Goal: Task Accomplishment & Management: Manage account settings

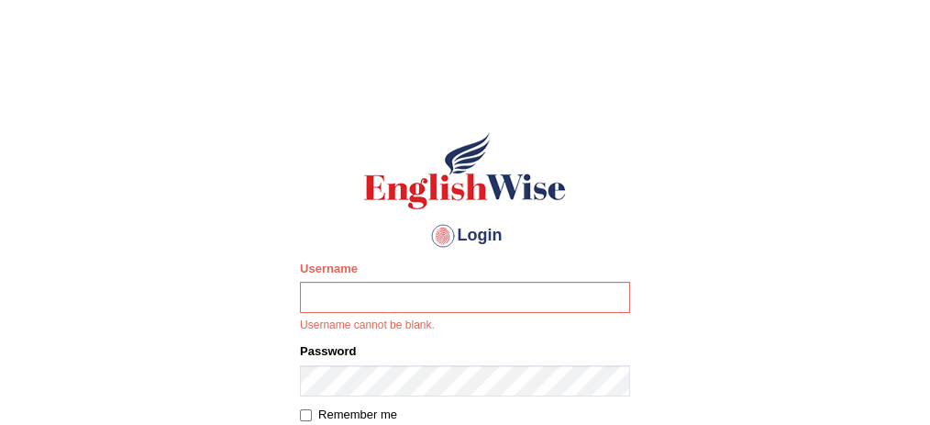
click at [454, 293] on input "Username" at bounding box center [465, 297] width 330 height 31
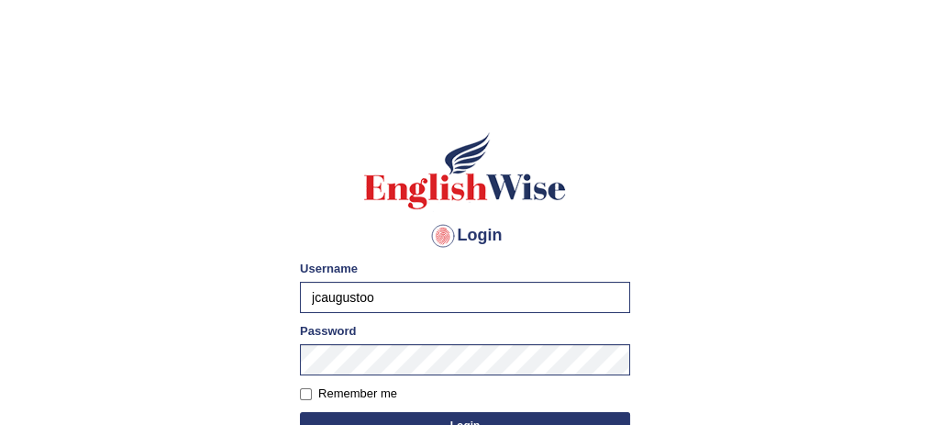
click at [501, 416] on button "Login" at bounding box center [465, 426] width 330 height 28
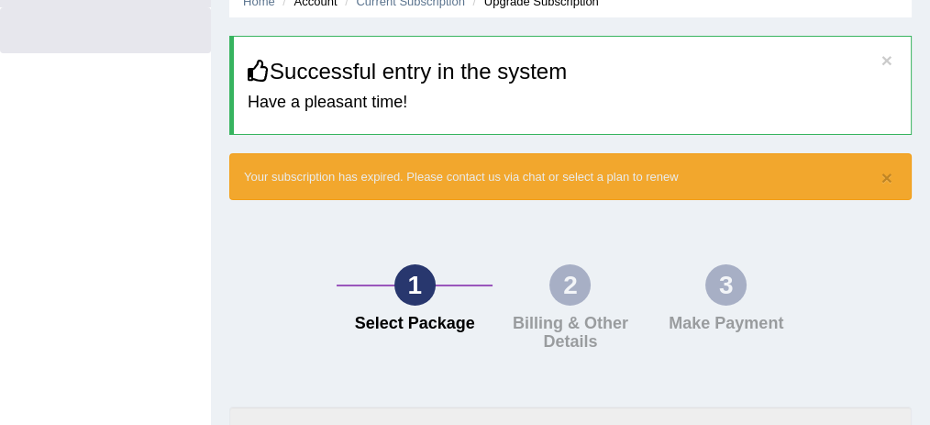
scroll to position [61, 0]
